Goal: Information Seeking & Learning: Understand process/instructions

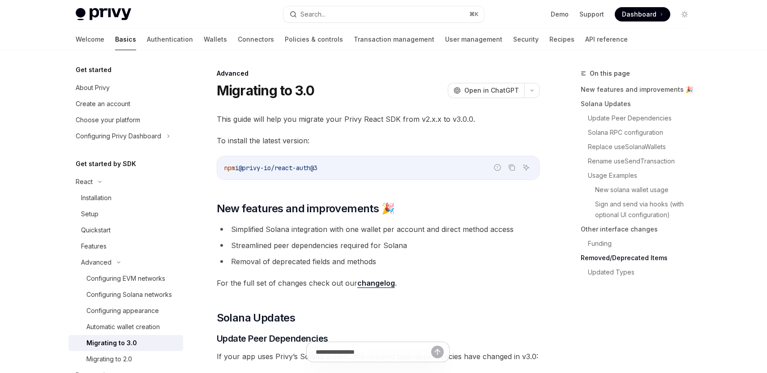
scroll to position [3604, 0]
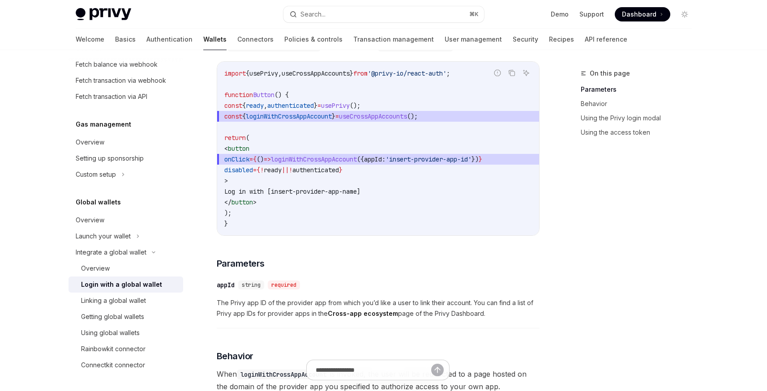
scroll to position [117, 0]
click at [332, 118] on span "loginWithCrossAppAccount" at bounding box center [289, 117] width 86 height 8
copy code "const { loginWithCrossAppAccount } = useCrossAppAccounts ();"
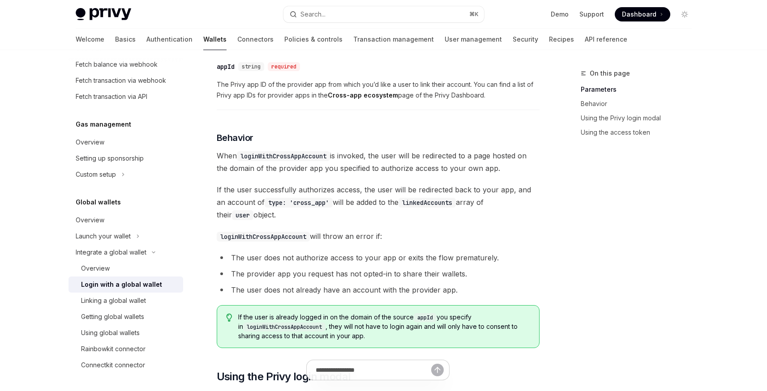
scroll to position [338, 0]
click at [366, 160] on span "When loginWithCrossAppAccount is invoked, the user will be redirected to a page…" at bounding box center [378, 160] width 323 height 25
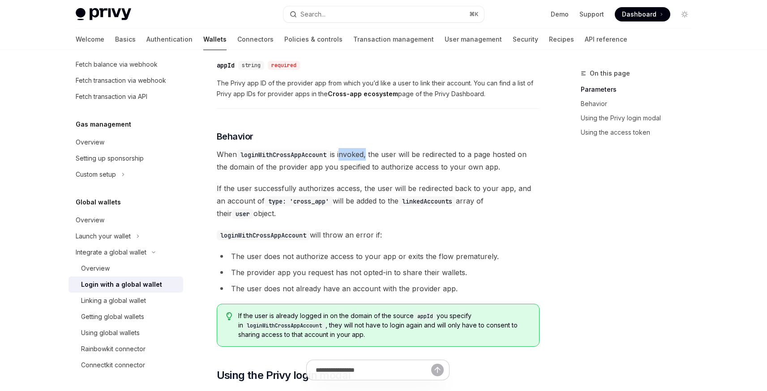
click at [366, 160] on span "When loginWithCrossAppAccount is invoked, the user will be redirected to a page…" at bounding box center [378, 160] width 323 height 25
click at [359, 197] on span "If the user successfully authorizes access, the user will be redirected back to…" at bounding box center [378, 201] width 323 height 38
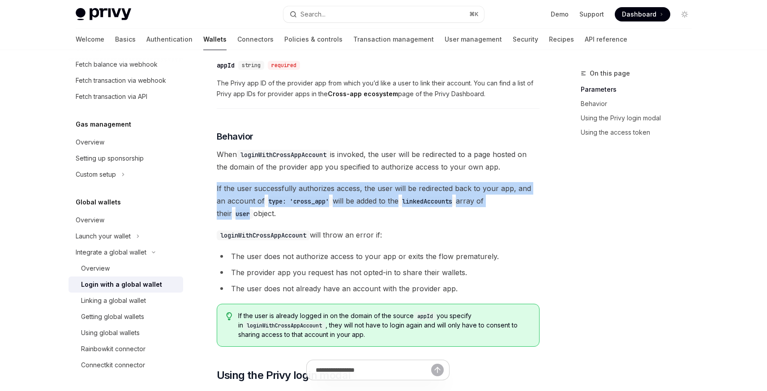
click at [359, 197] on span "If the user successfully authorizes access, the user will be redirected back to…" at bounding box center [378, 201] width 323 height 38
click at [380, 207] on span "If the user successfully authorizes access, the user will be redirected back to…" at bounding box center [378, 201] width 323 height 38
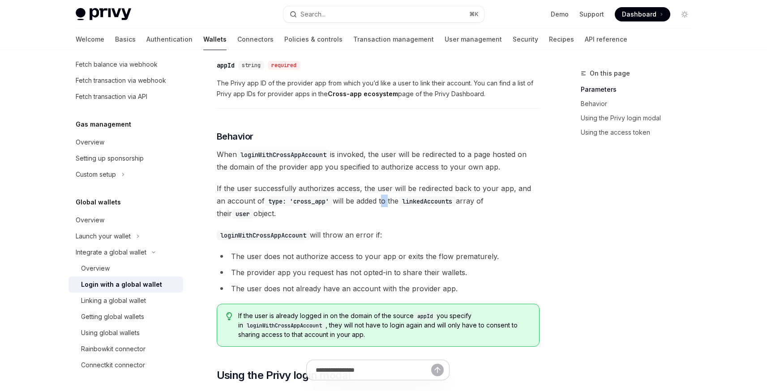
click at [380, 207] on span "If the user successfully authorizes access, the user will be redirected back to…" at bounding box center [378, 201] width 323 height 38
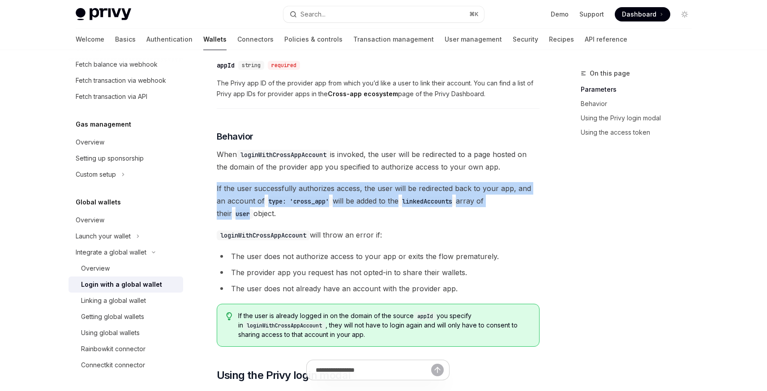
click at [380, 207] on span "If the user successfully authorizes access, the user will be redirected back to…" at bounding box center [378, 201] width 323 height 38
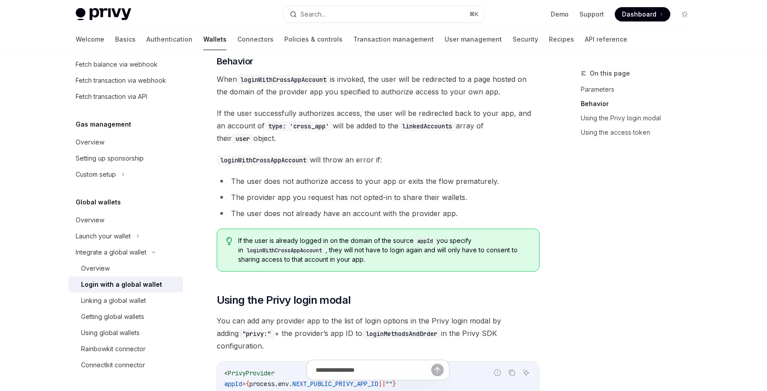
scroll to position [414, 0]
click at [356, 185] on li "The user does not authorize access to your app or exits the flow prematurely." at bounding box center [378, 180] width 323 height 13
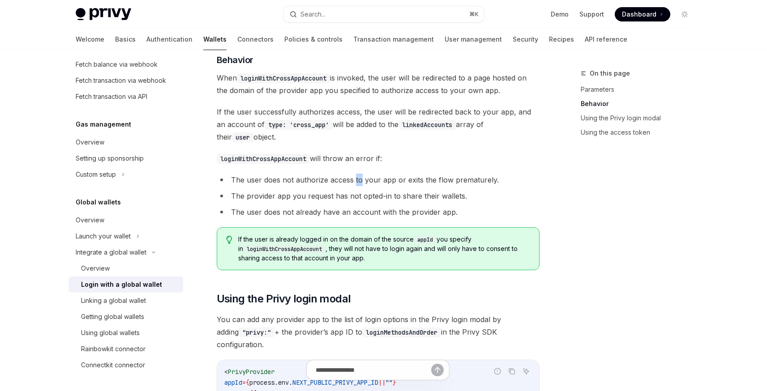
click at [356, 185] on li "The user does not authorize access to your app or exits the flow prematurely." at bounding box center [378, 180] width 323 height 13
click at [370, 202] on li "The provider app you request has not opted-in to share their wallets." at bounding box center [378, 196] width 323 height 13
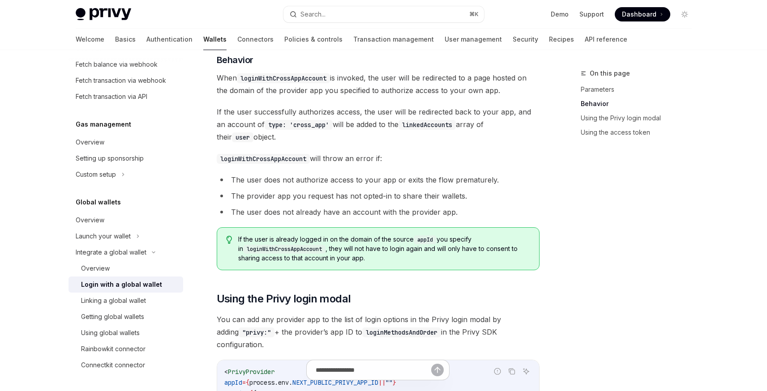
click at [370, 202] on li "The provider app you request has not opted-in to share their wallets." at bounding box center [378, 196] width 323 height 13
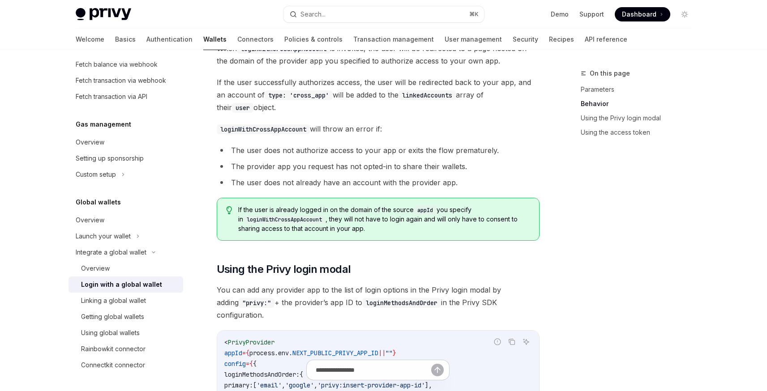
scroll to position [448, 0]
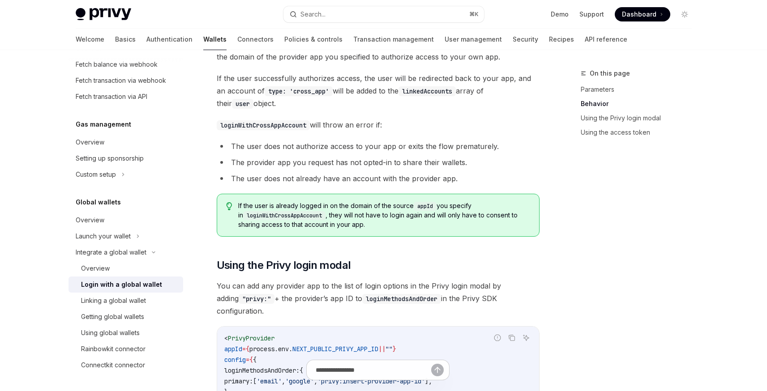
click at [368, 184] on li "The user does not already have an account with the provider app." at bounding box center [378, 178] width 323 height 13
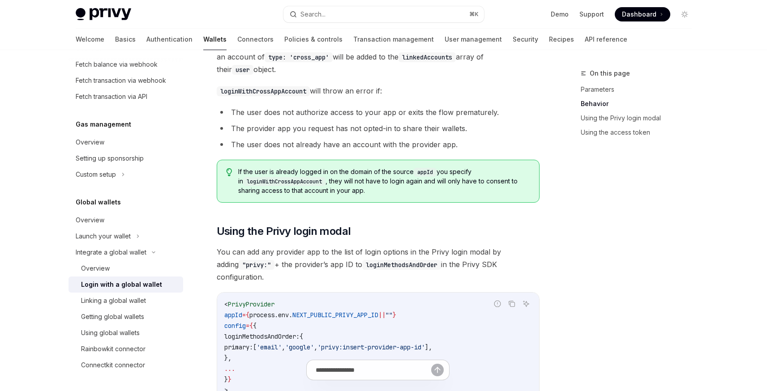
scroll to position [483, 0]
click at [332, 176] on span "If the user is already logged in on the domain of the source appId you specify …" at bounding box center [383, 180] width 291 height 28
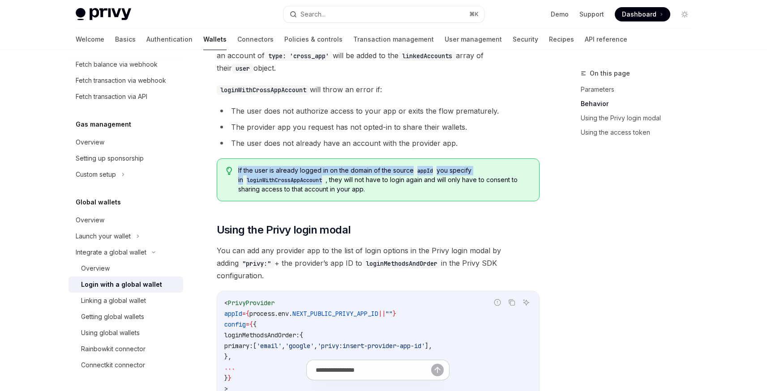
click at [332, 176] on span "If the user is already logged in on the domain of the source appId you specify …" at bounding box center [383, 180] width 291 height 28
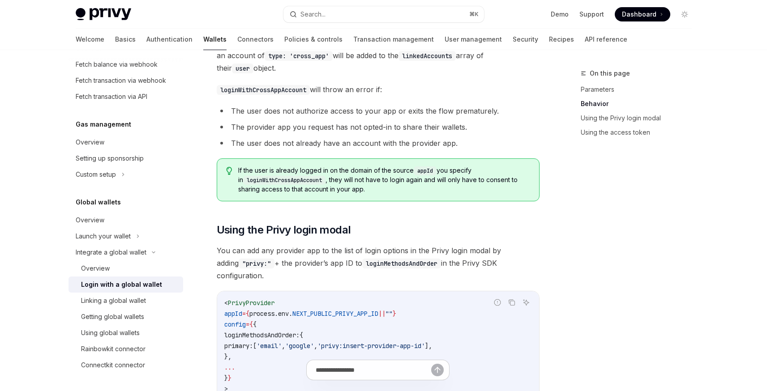
click at [327, 170] on div "If the user is already logged in on the domain of the source appId you specify …" at bounding box center [378, 179] width 323 height 43
click at [327, 174] on span "If the user is already logged in on the domain of the source appId you specify …" at bounding box center [383, 180] width 291 height 28
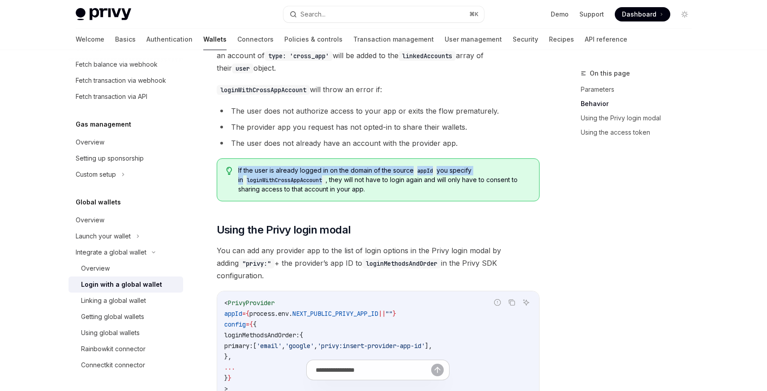
click at [327, 174] on span "If the user is already logged in on the domain of the source appId you specify …" at bounding box center [383, 180] width 291 height 28
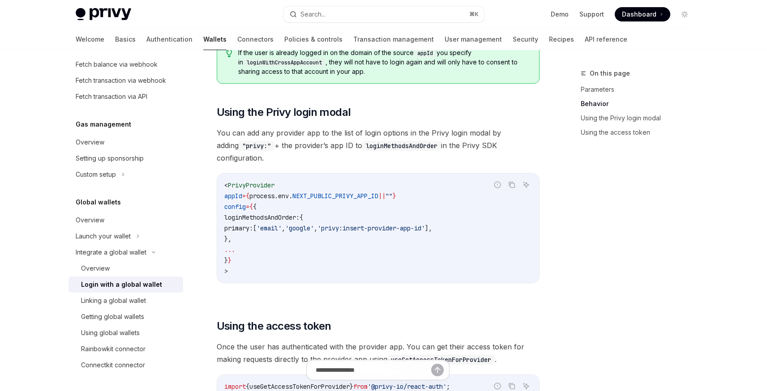
scroll to position [603, 0]
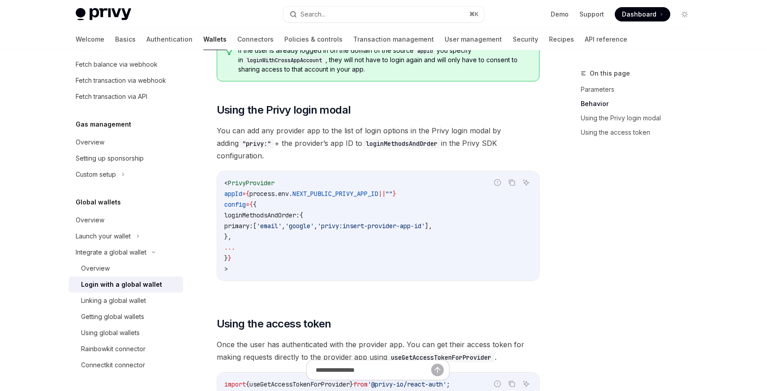
click at [317, 137] on span "You can add any provider app to the list of login options in the Privy login mo…" at bounding box center [378, 143] width 323 height 38
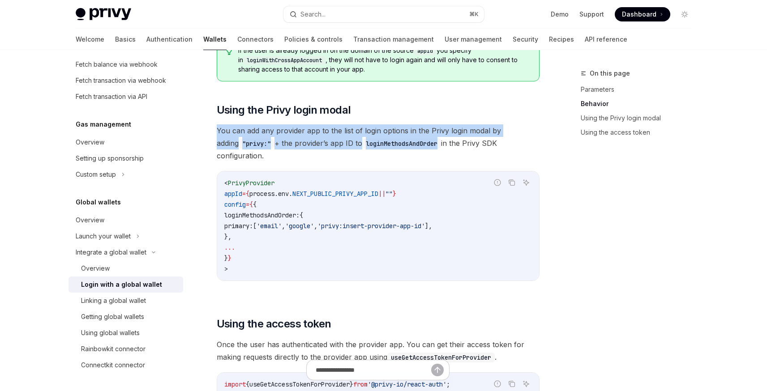
click at [317, 137] on span "You can add any provider app to the list of login options in the Privy login mo…" at bounding box center [378, 143] width 323 height 38
click at [317, 139] on span "You can add any provider app to the list of login options in the Privy login mo…" at bounding box center [378, 143] width 323 height 38
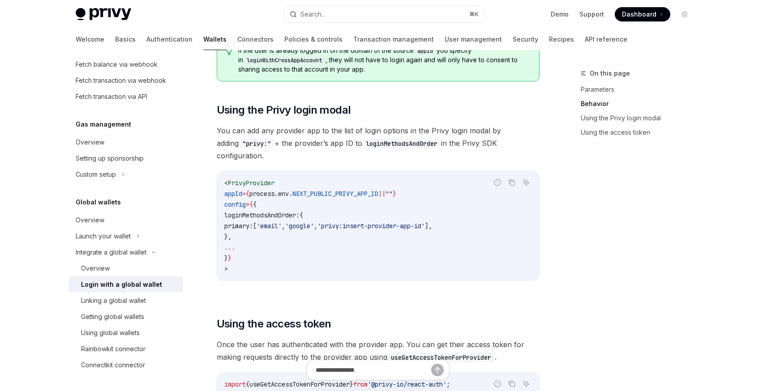
click at [303, 151] on span "You can add any provider app to the list of login options in the Privy login mo…" at bounding box center [378, 143] width 323 height 38
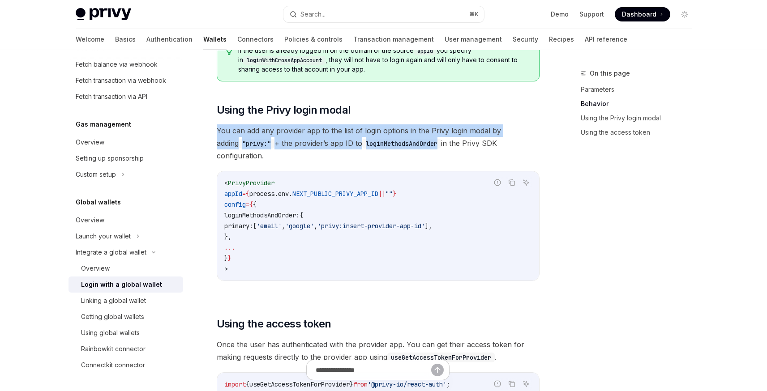
click at [303, 151] on span "You can add any provider app to the list of login options in the Privy login mo…" at bounding box center [378, 143] width 323 height 38
click at [307, 147] on span "You can add any provider app to the list of login options in the Privy login mo…" at bounding box center [378, 143] width 323 height 38
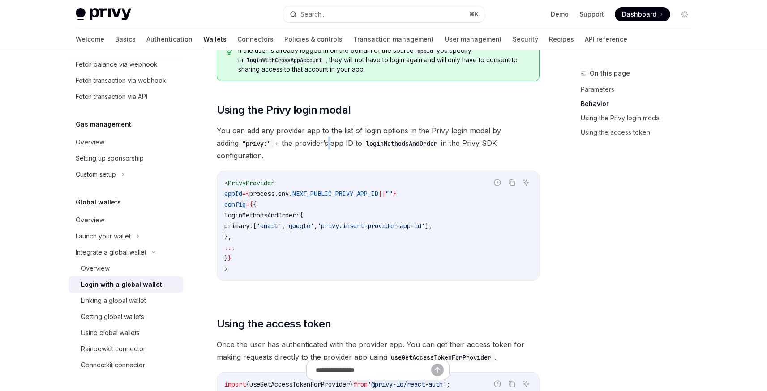
click at [307, 147] on span "You can add any provider app to the list of login options in the Privy login mo…" at bounding box center [378, 143] width 323 height 38
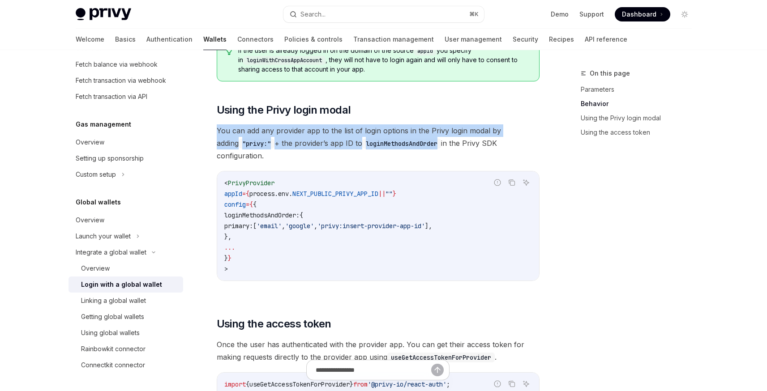
click at [307, 147] on span "You can add any provider app to the list of login options in the Privy login mo…" at bounding box center [378, 143] width 323 height 38
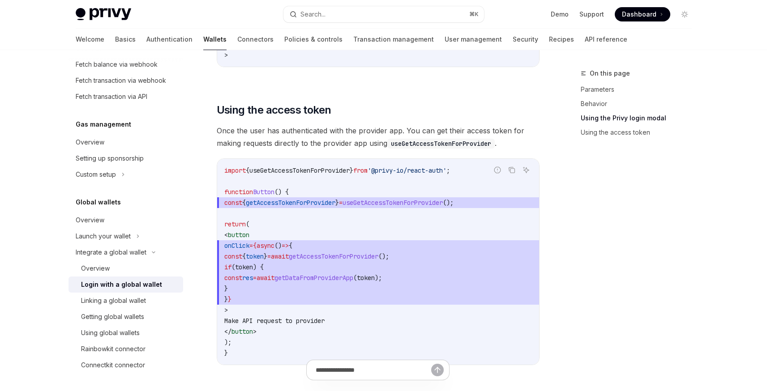
scroll to position [818, 0]
click at [303, 124] on span "Once the user has authenticated with the provider app. You can get their access…" at bounding box center [378, 136] width 323 height 25
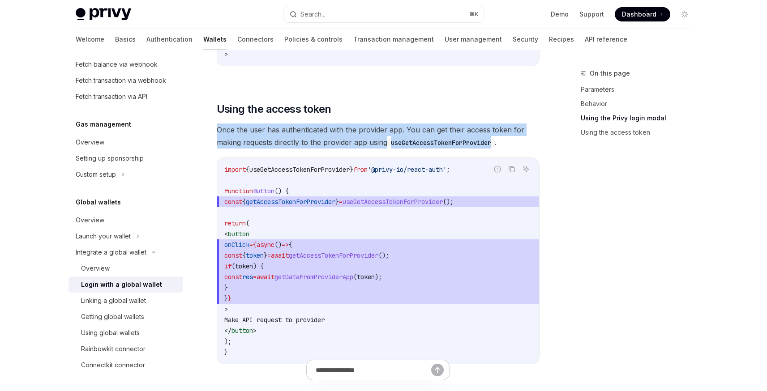
click at [303, 124] on span "Once the user has authenticated with the provider app. You can get their access…" at bounding box center [378, 136] width 323 height 25
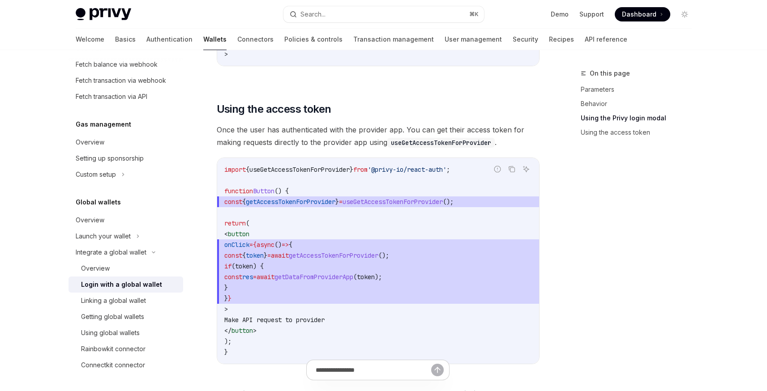
click at [303, 124] on span "Once the user has authenticated with the provider app. You can get their access…" at bounding box center [378, 136] width 323 height 25
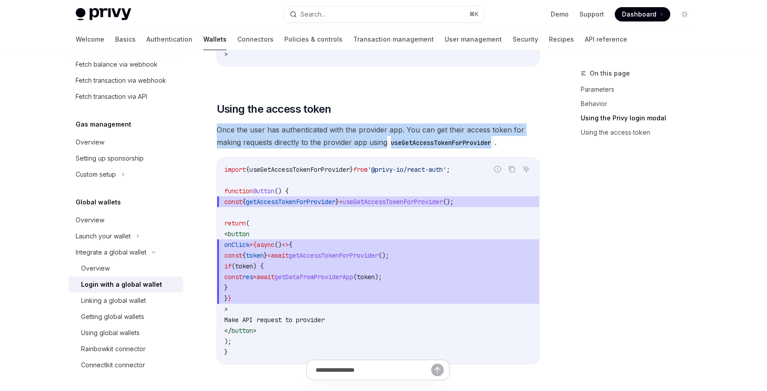
click at [303, 124] on span "Once the user has authenticated with the provider app. You can get their access…" at bounding box center [378, 136] width 323 height 25
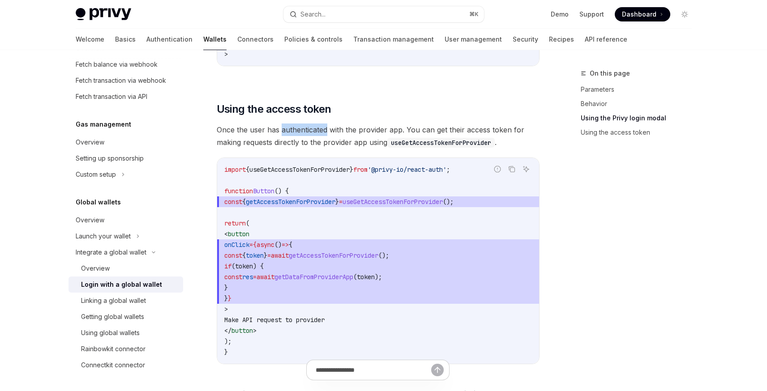
click at [303, 124] on span "Once the user has authenticated with the provider app. You can get their access…" at bounding box center [378, 136] width 323 height 25
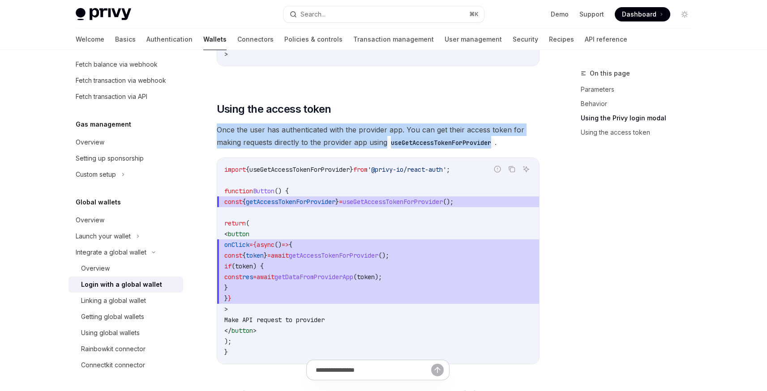
click at [303, 124] on span "Once the user has authenticated with the provider app. You can get their access…" at bounding box center [378, 136] width 323 height 25
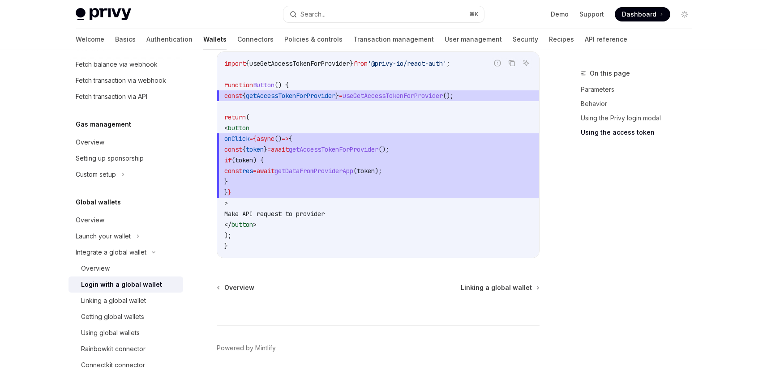
scroll to position [928, 0]
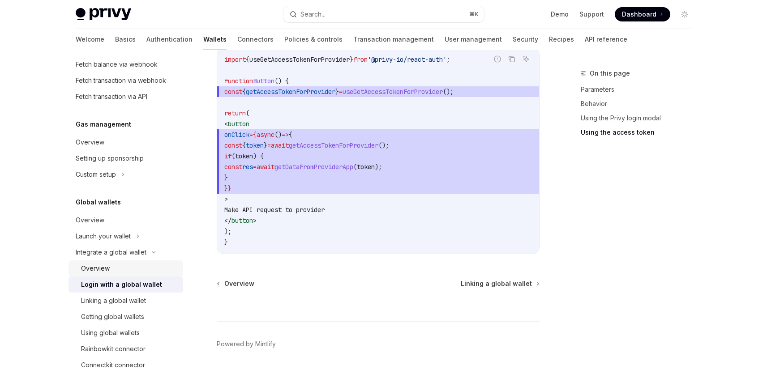
click at [129, 269] on div "Overview" at bounding box center [129, 268] width 97 height 11
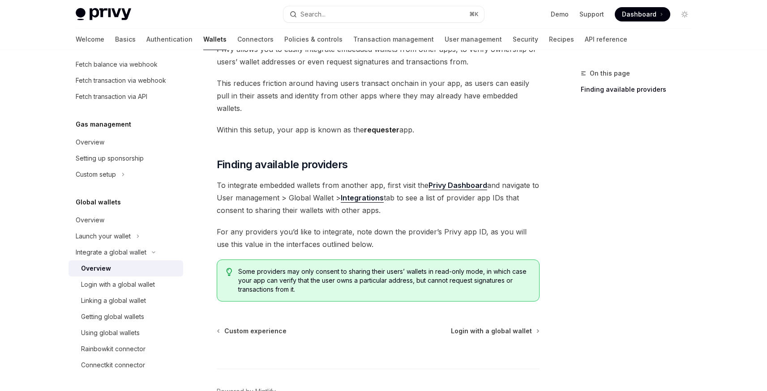
scroll to position [77, 0]
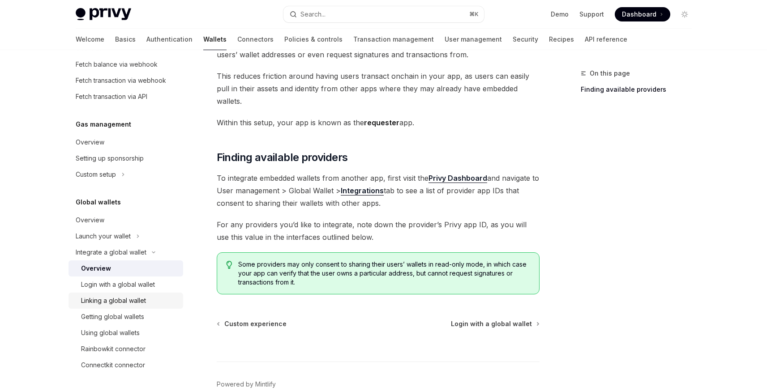
click at [137, 298] on div "Linking a global wallet" at bounding box center [113, 300] width 65 height 11
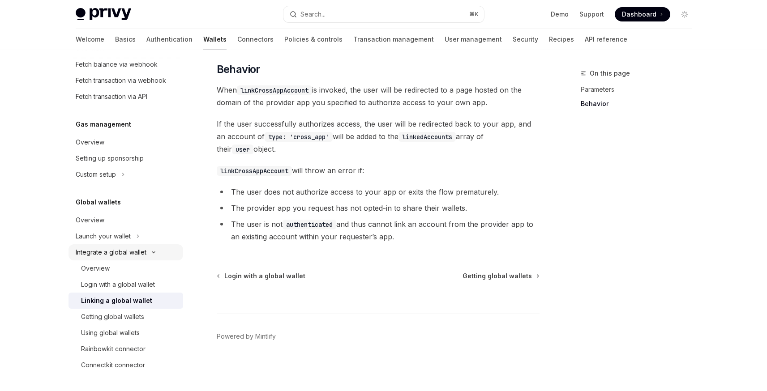
scroll to position [491, 0]
click at [130, 329] on div "Using global wallets" at bounding box center [110, 333] width 59 height 11
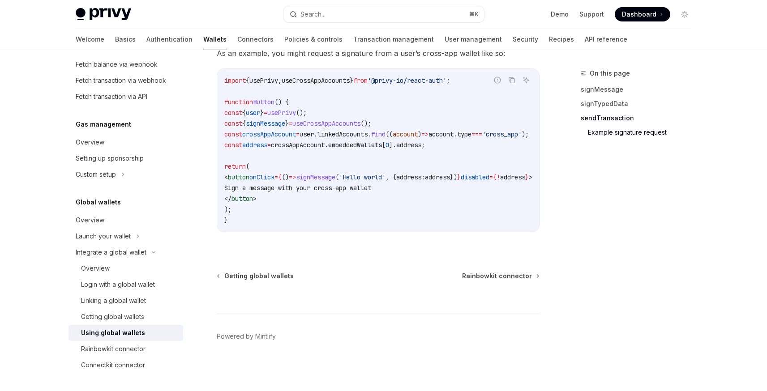
scroll to position [1574, 0]
click at [122, 349] on div "Rainbowkit connector" at bounding box center [113, 349] width 64 height 11
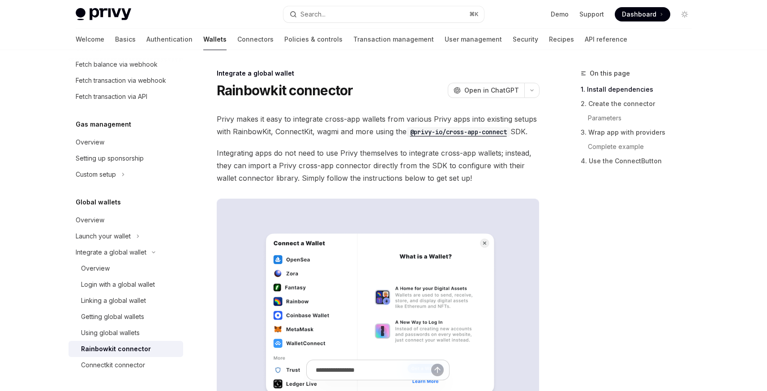
click at [329, 123] on span "Privy makes it easy to integrate cross-app wallets from various Privy apps into…" at bounding box center [378, 125] width 323 height 25
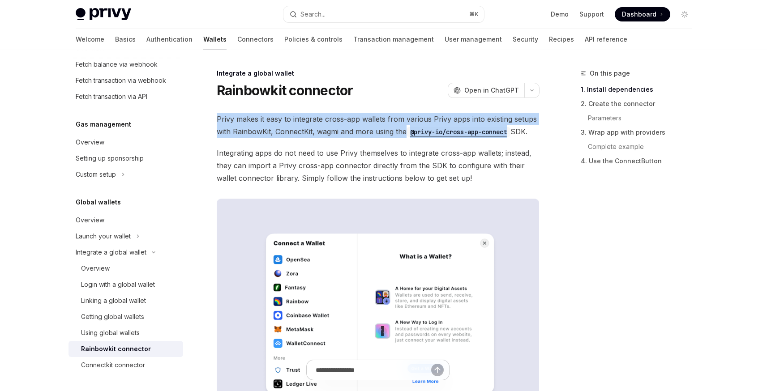
click at [329, 123] on span "Privy makes it easy to integrate cross-app wallets from various Privy apps into…" at bounding box center [378, 125] width 323 height 25
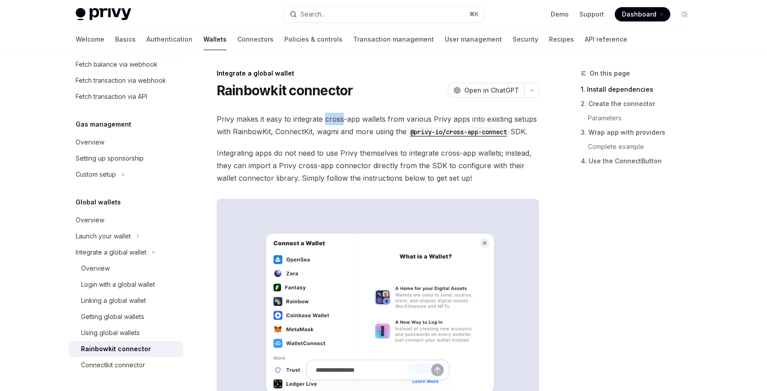
click at [329, 123] on span "Privy makes it easy to integrate cross-app wallets from various Privy apps into…" at bounding box center [378, 125] width 323 height 25
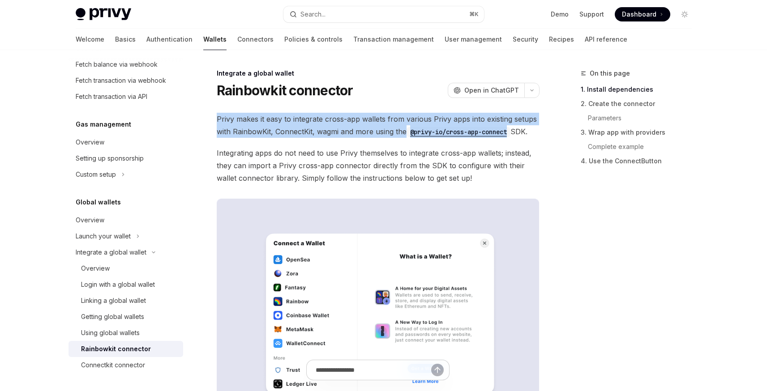
click at [329, 123] on span "Privy makes it easy to integrate cross-app wallets from various Privy apps into…" at bounding box center [378, 125] width 323 height 25
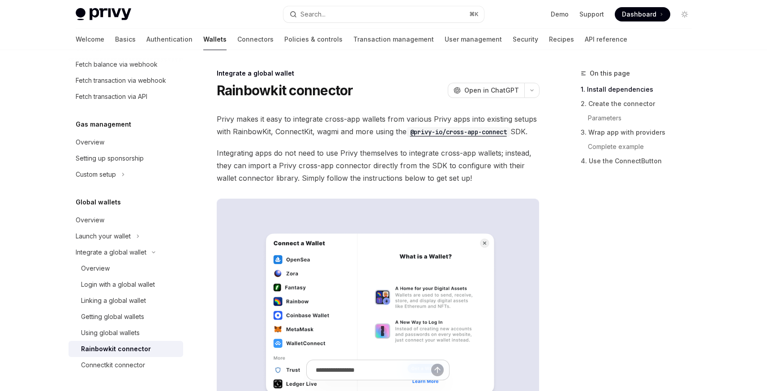
click at [328, 129] on span "Privy makes it easy to integrate cross-app wallets from various Privy apps into…" at bounding box center [378, 125] width 323 height 25
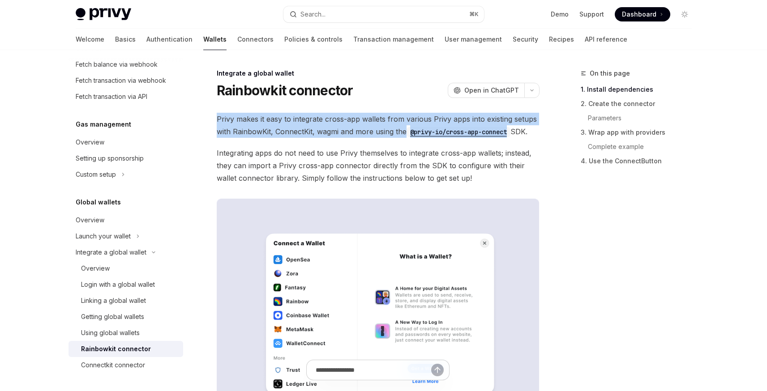
click at [328, 129] on span "Privy makes it easy to integrate cross-app wallets from various Privy apps into…" at bounding box center [378, 125] width 323 height 25
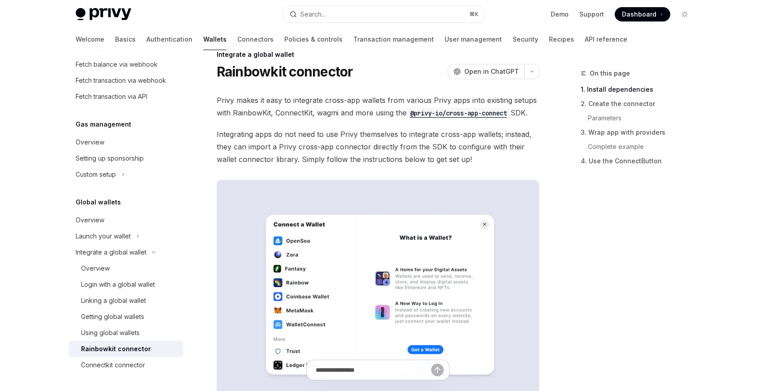
scroll to position [26, 0]
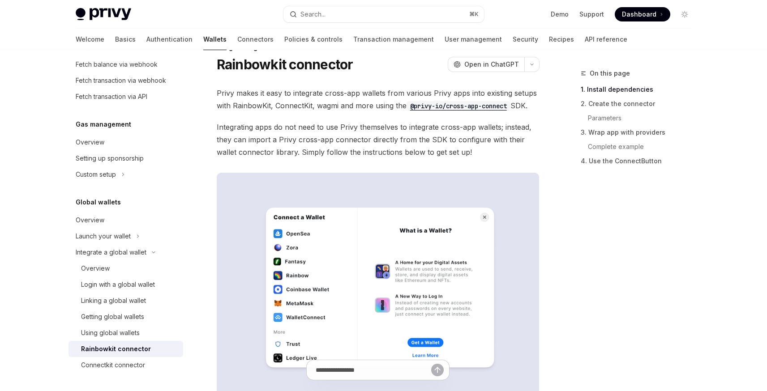
click at [329, 121] on span "Integrating apps do not need to use Privy themselves to integrate cross-app wal…" at bounding box center [378, 140] width 323 height 38
click at [330, 131] on span "Integrating apps do not need to use Privy themselves to integrate cross-app wal…" at bounding box center [378, 140] width 323 height 38
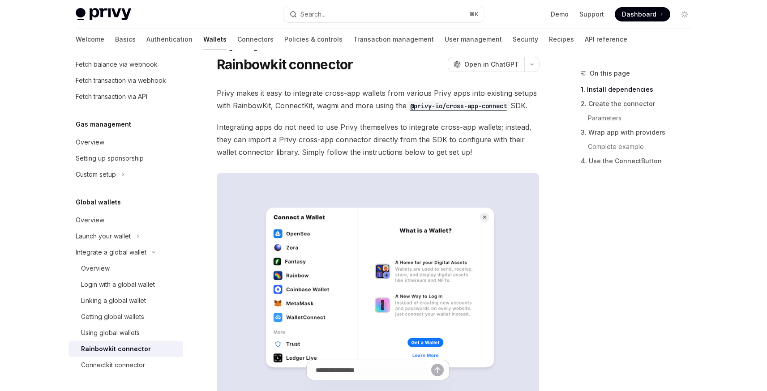
click at [280, 92] on span "Privy makes it easy to integrate cross-app wallets from various Privy apps into…" at bounding box center [378, 99] width 323 height 25
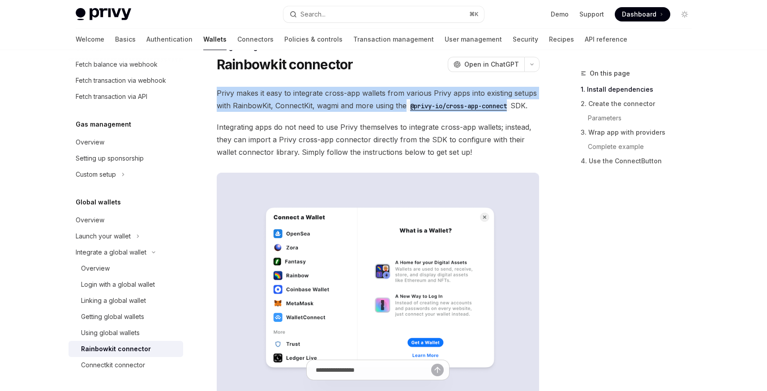
click at [280, 92] on span "Privy makes it easy to integrate cross-app wallets from various Privy apps into…" at bounding box center [378, 99] width 323 height 25
click at [282, 93] on span "Privy makes it easy to integrate cross-app wallets from various Privy apps into…" at bounding box center [378, 99] width 323 height 25
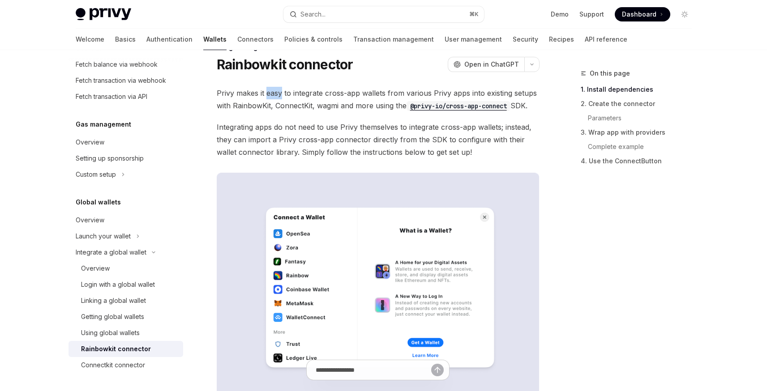
click at [282, 93] on span "Privy makes it easy to integrate cross-app wallets from various Privy apps into…" at bounding box center [378, 99] width 323 height 25
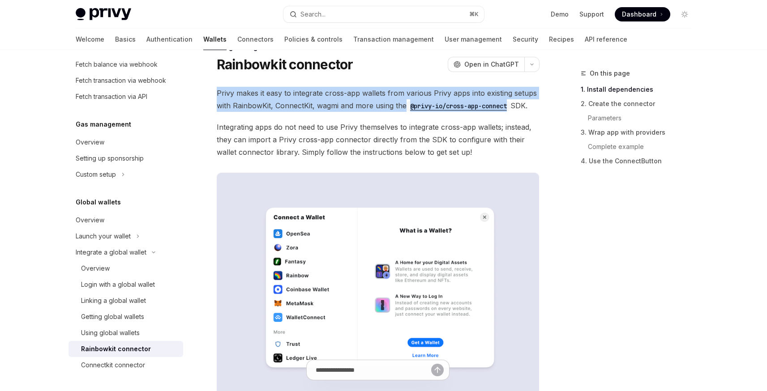
click at [282, 93] on span "Privy makes it easy to integrate cross-app wallets from various Privy apps into…" at bounding box center [378, 99] width 323 height 25
click at [287, 91] on span "Privy makes it easy to integrate cross-app wallets from various Privy apps into…" at bounding box center [378, 99] width 323 height 25
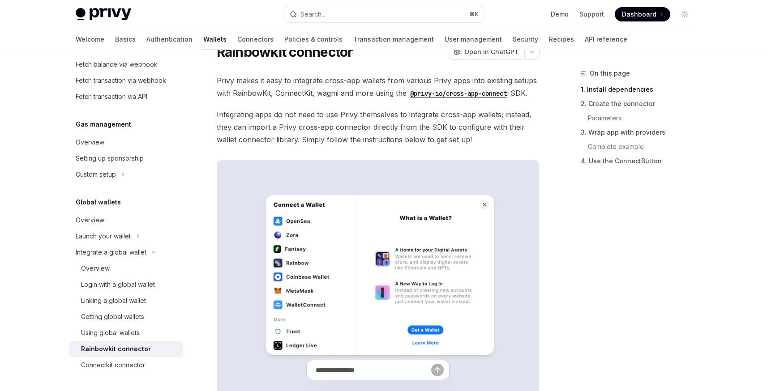
scroll to position [39, 0]
click at [309, 111] on span "Integrating apps do not need to use Privy themselves to integrate cross-app wal…" at bounding box center [378, 126] width 323 height 38
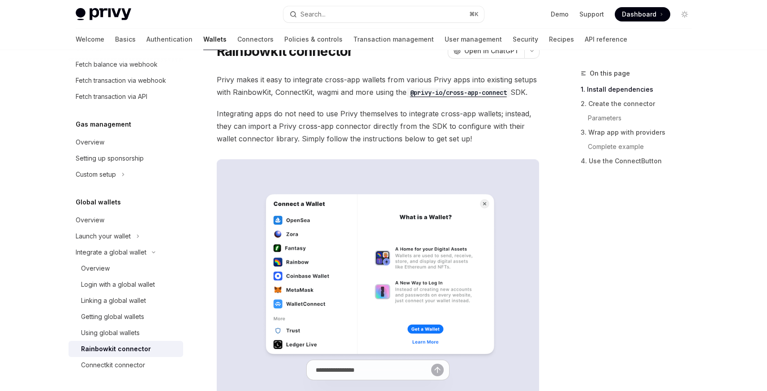
click at [308, 114] on span "Integrating apps do not need to use Privy themselves to integrate cross-app wal…" at bounding box center [378, 126] width 323 height 38
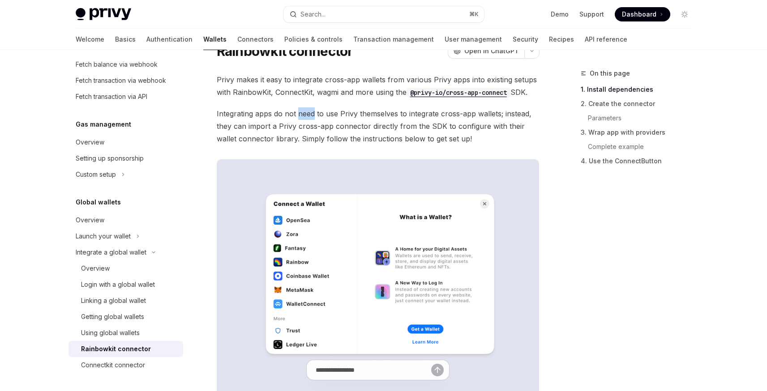
click at [308, 114] on span "Integrating apps do not need to use Privy themselves to integrate cross-app wal…" at bounding box center [378, 126] width 323 height 38
click at [308, 116] on span "Integrating apps do not need to use Privy themselves to integrate cross-app wal…" at bounding box center [378, 126] width 323 height 38
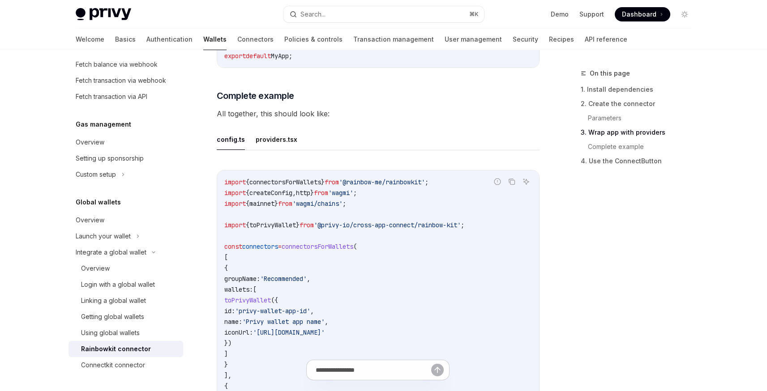
scroll to position [1646, 0]
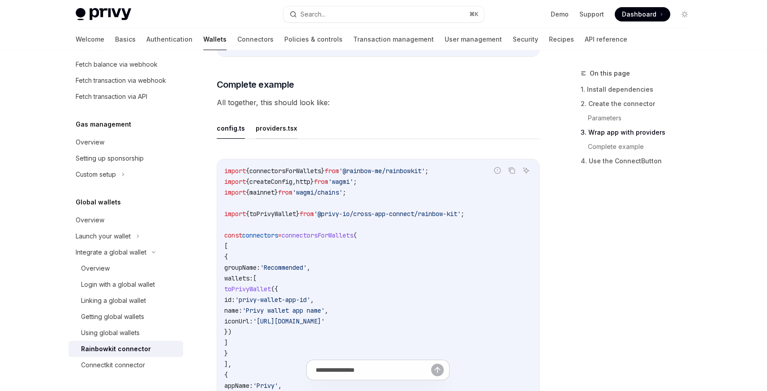
click at [285, 139] on button "providers.tsx" at bounding box center [277, 128] width 42 height 21
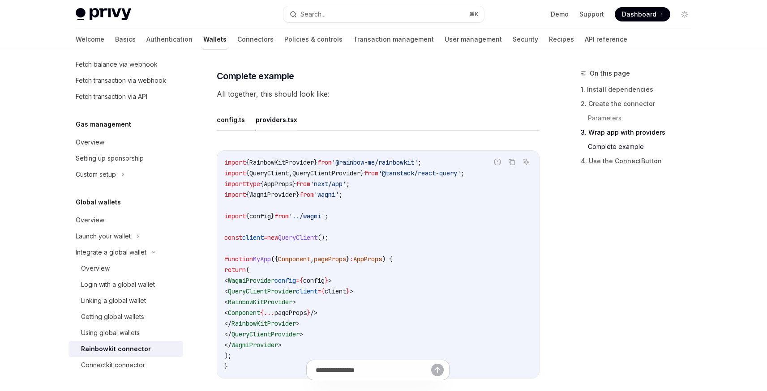
scroll to position [1639, 0]
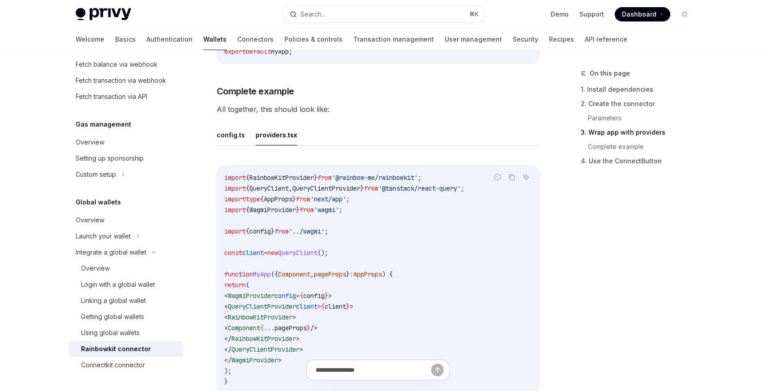
click at [246, 146] on ul "config.ts providers.tsx" at bounding box center [378, 134] width 323 height 21
click at [239, 145] on button "config.ts" at bounding box center [231, 134] width 28 height 21
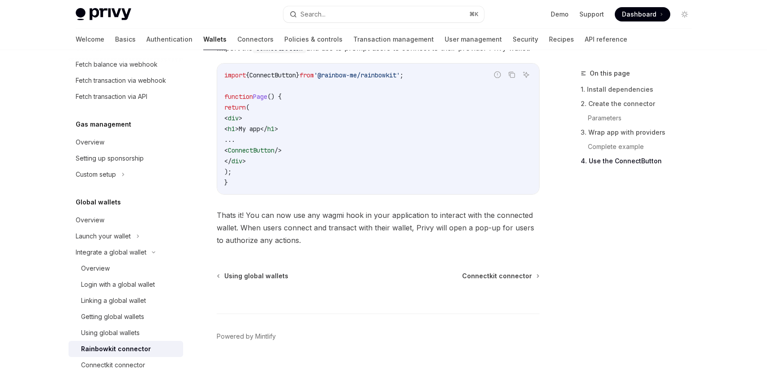
scroll to position [2206, 0]
click at [497, 279] on span "Connectkit connector" at bounding box center [497, 276] width 70 height 9
type textarea "*"
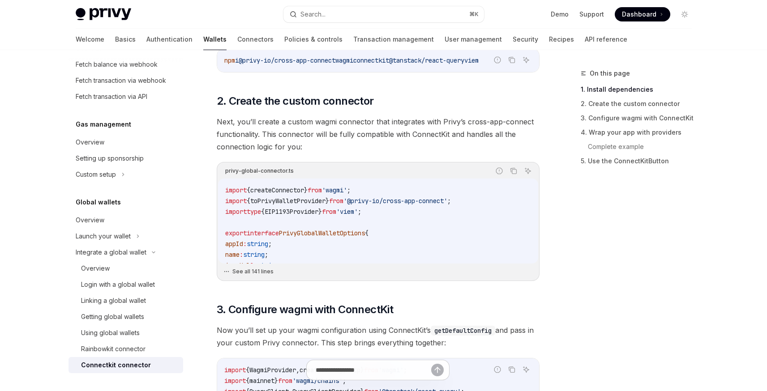
click at [256, 275] on button "See all 141 lines" at bounding box center [377, 271] width 309 height 13
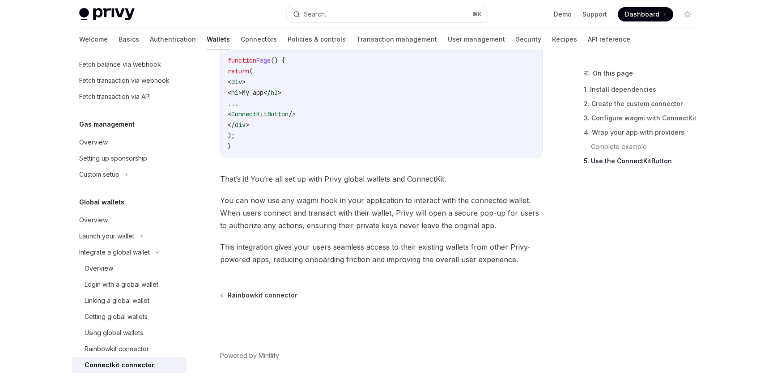
scroll to position [3363, 0]
